Goal: Register for event/course

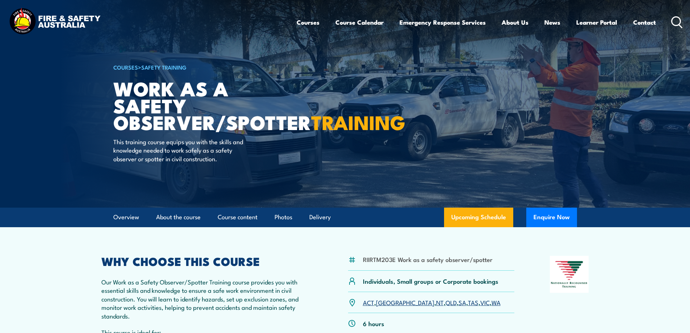
scroll to position [72, 0]
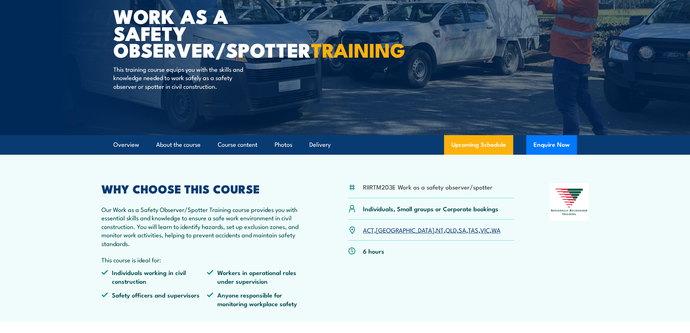
click at [382, 230] on link "[GEOGRAPHIC_DATA]" at bounding box center [405, 229] width 58 height 9
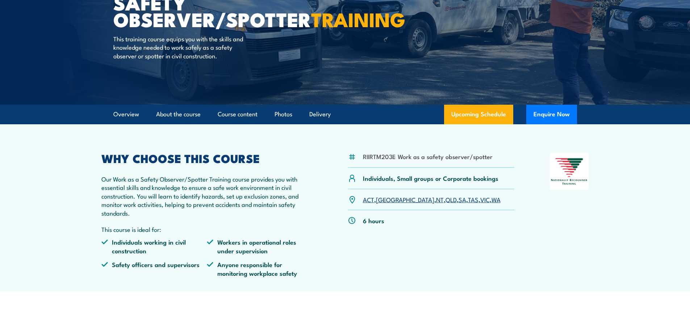
scroll to position [24, 0]
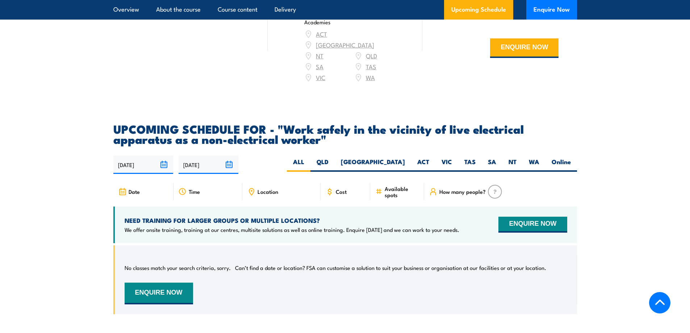
scroll to position [1122, 0]
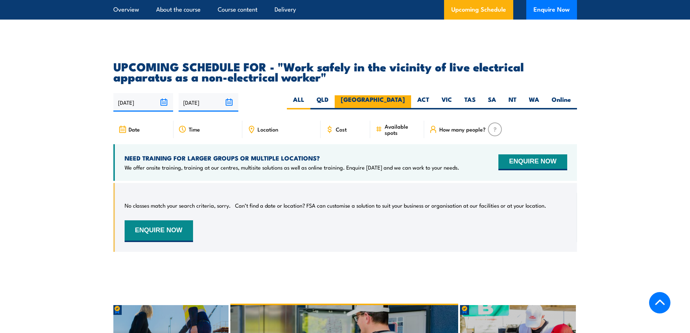
click at [394, 98] on label "[GEOGRAPHIC_DATA]" at bounding box center [372, 102] width 76 height 14
click at [405, 98] on input "[GEOGRAPHIC_DATA]" at bounding box center [407, 97] width 5 height 5
radio input "true"
